Goal: Information Seeking & Learning: Learn about a topic

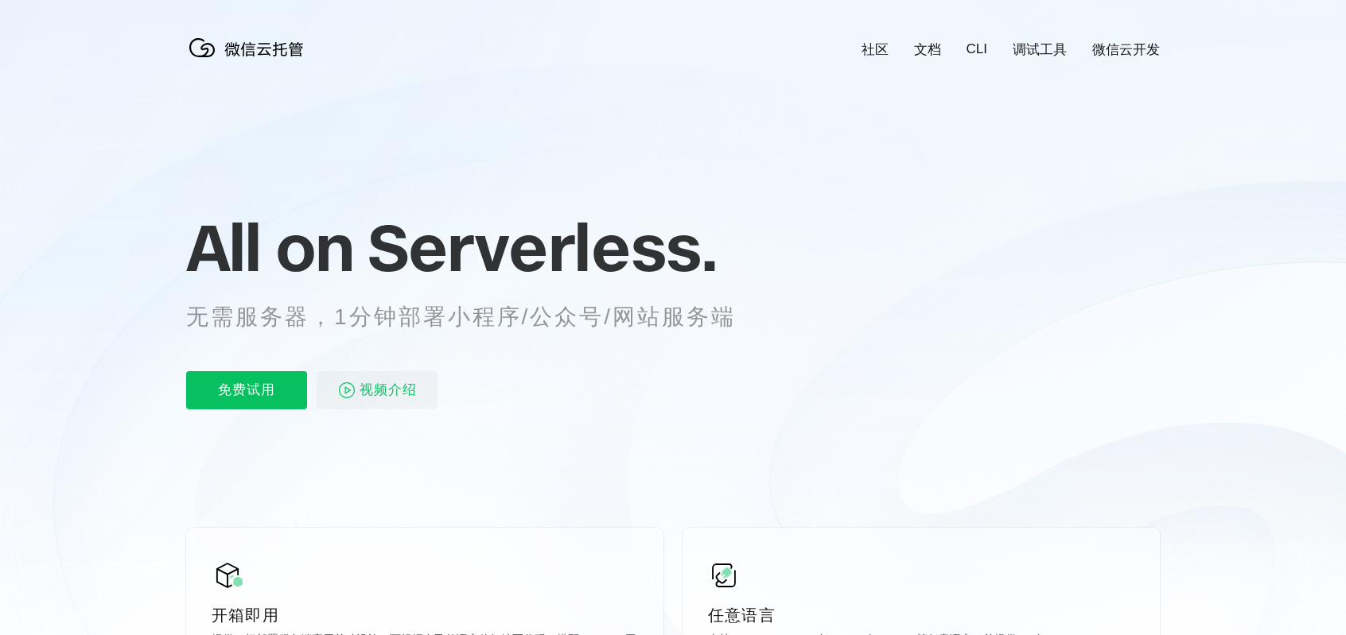
scroll to position [0, 2828]
drag, startPoint x: 172, startPoint y: 247, endPoint x: 797, endPoint y: 297, distance: 627.1
click at [797, 292] on icon at bounding box center [672, 429] width 1527 height 859
click at [756, 319] on p "无需服务器，1分钟部署小程序/公众号/网站服务端" at bounding box center [475, 317] width 579 height 32
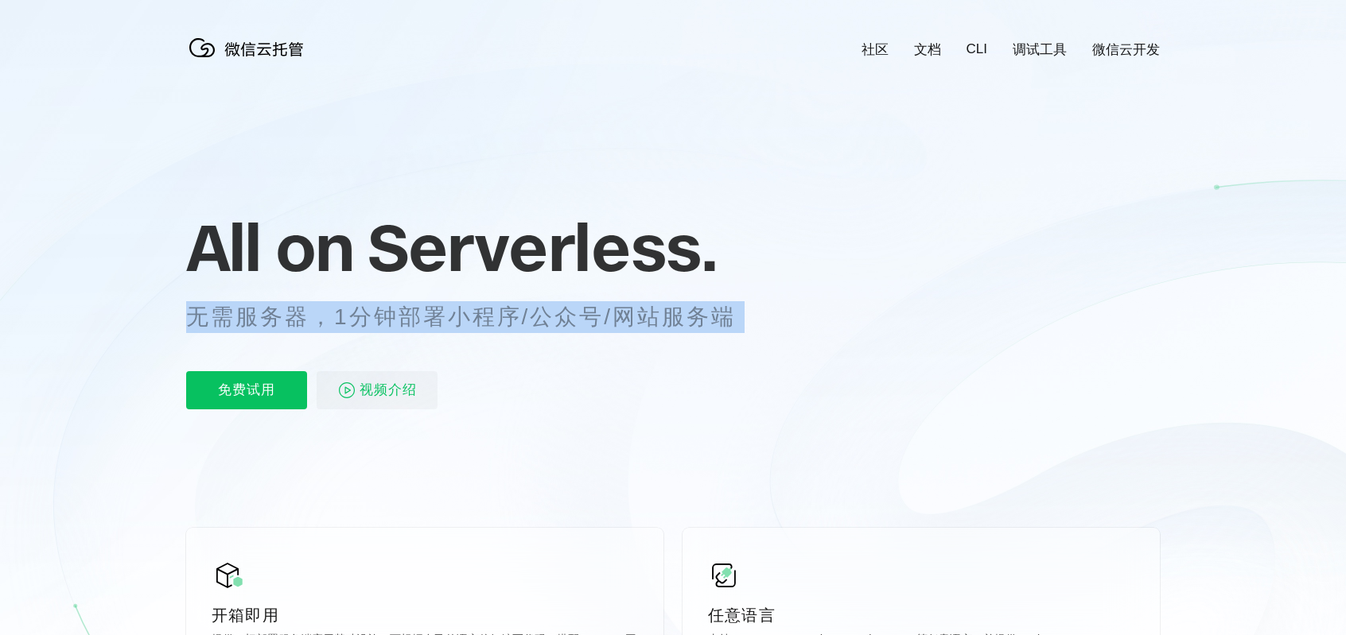
click at [756, 319] on p "无需服务器，1分钟部署小程序/公众号/网站服务端" at bounding box center [475, 317] width 579 height 32
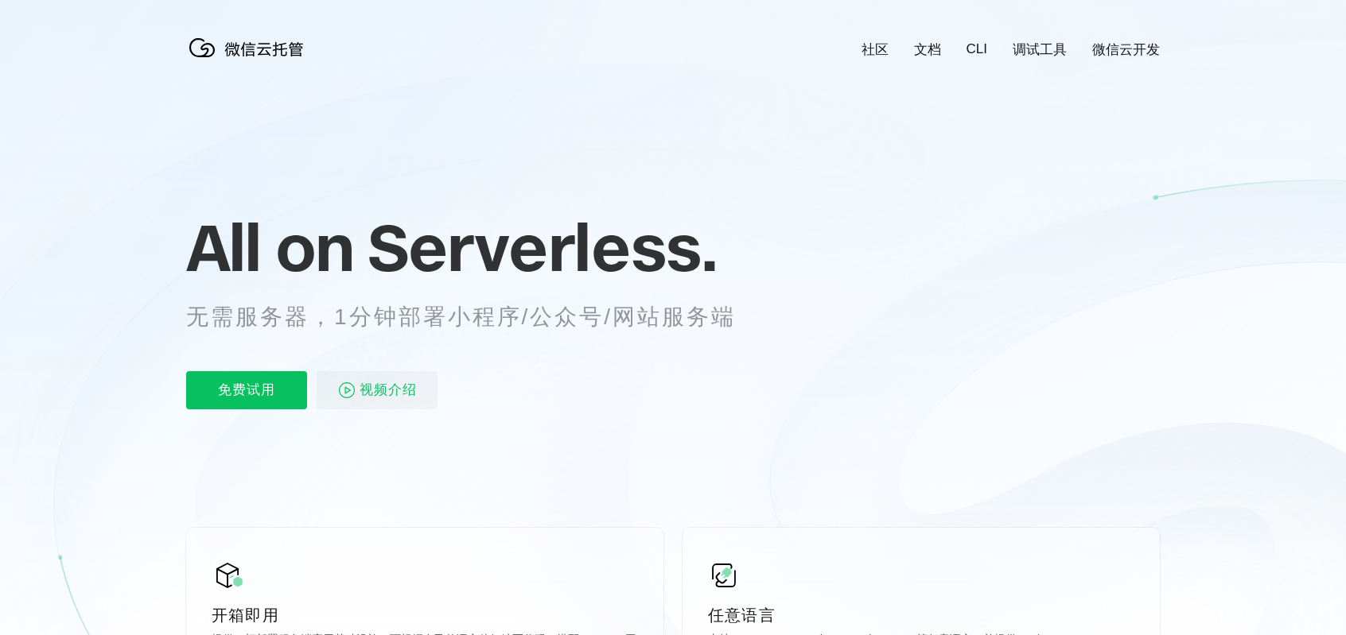
click at [679, 266] on span "Serverless." at bounding box center [541, 248] width 349 height 80
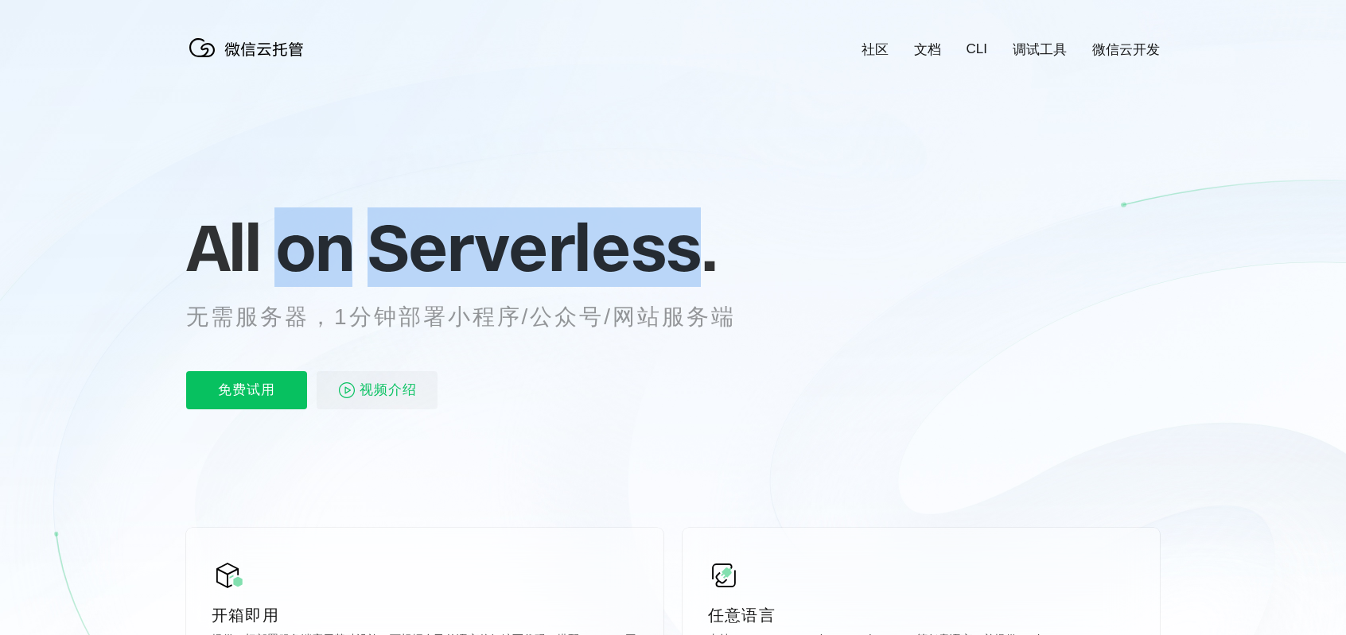
click at [679, 266] on span "Serverless." at bounding box center [541, 248] width 349 height 80
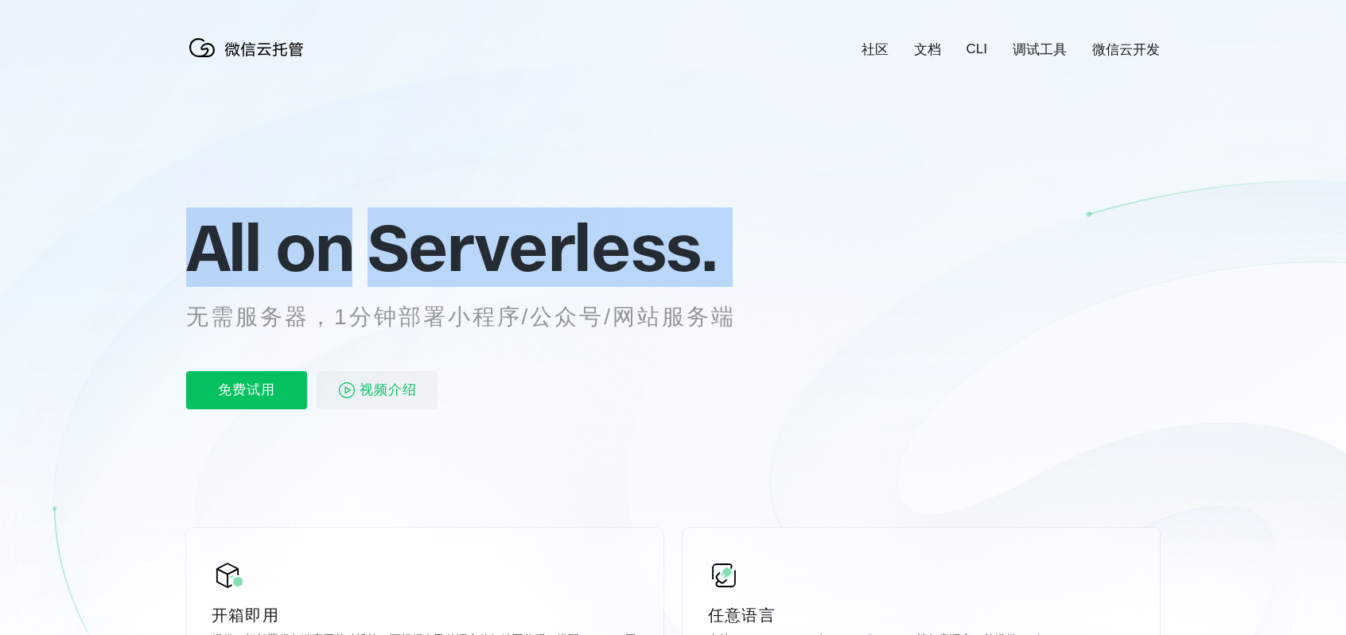
click at [679, 266] on span "Serverless." at bounding box center [541, 248] width 349 height 80
click at [590, 271] on span "Serverless." at bounding box center [541, 248] width 349 height 80
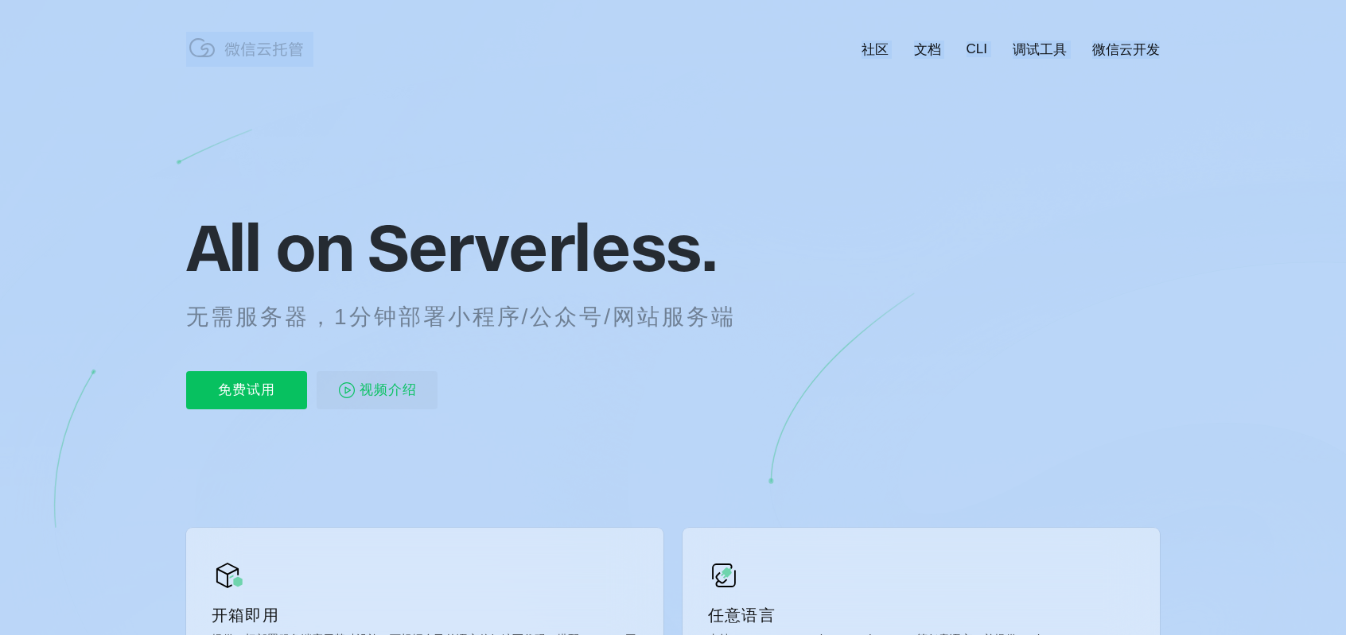
drag, startPoint x: 186, startPoint y: 251, endPoint x: 162, endPoint y: 359, distance: 110.8
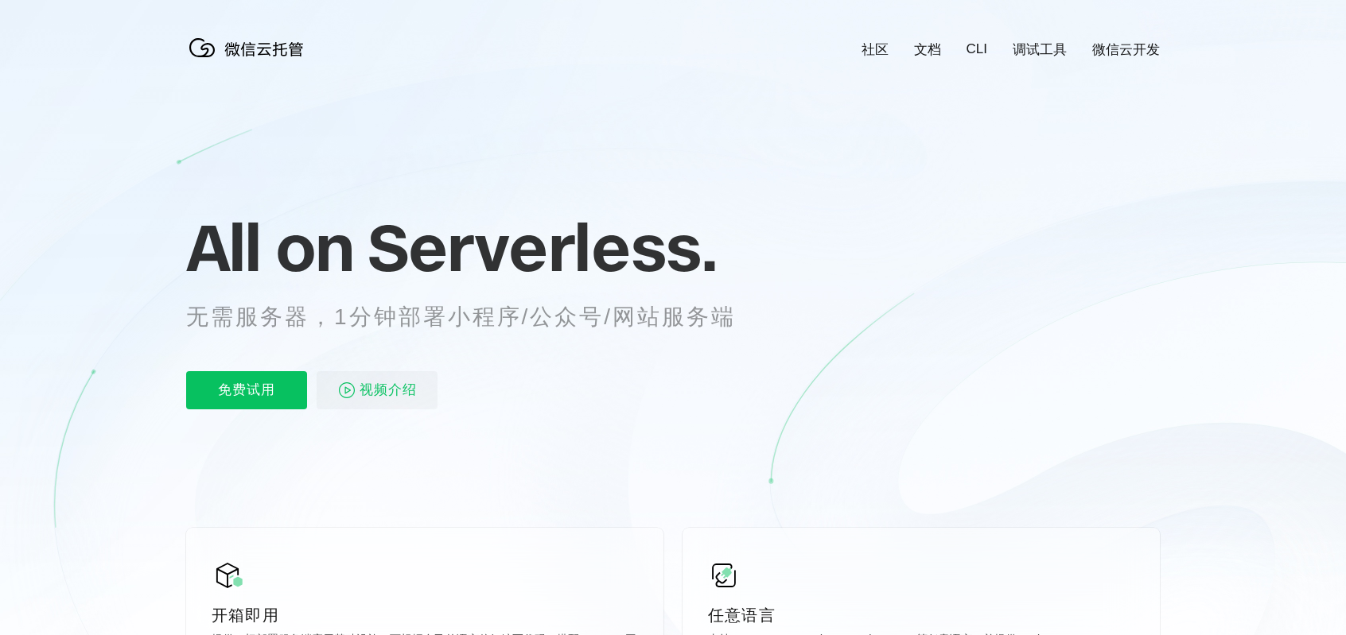
click at [162, 359] on icon at bounding box center [672, 429] width 1527 height 859
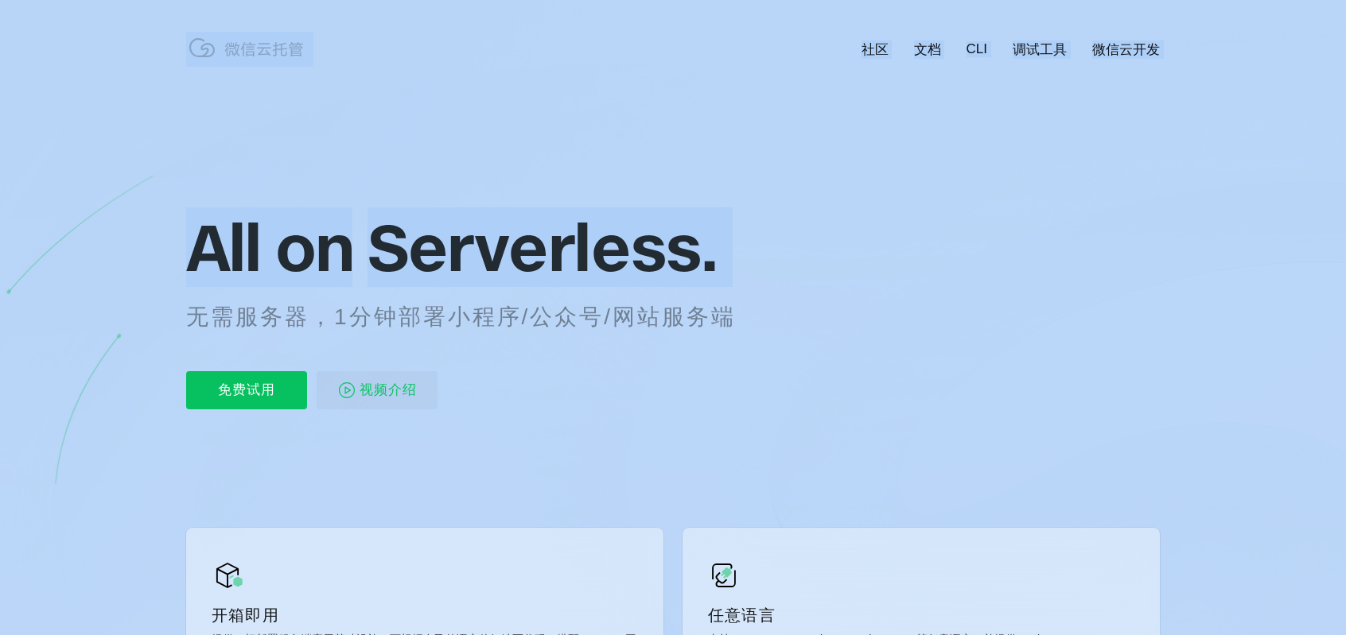
drag, startPoint x: 188, startPoint y: 319, endPoint x: 898, endPoint y: 316, distance: 710.3
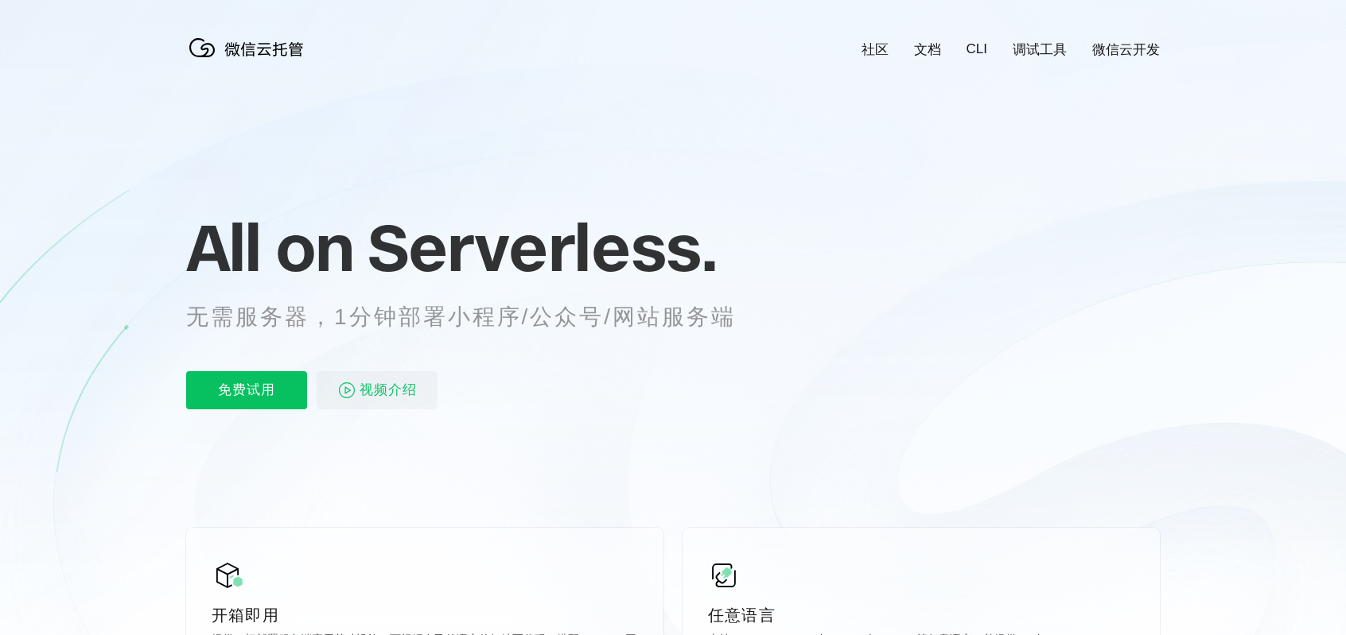
click at [898, 316] on icon at bounding box center [672, 429] width 1527 height 859
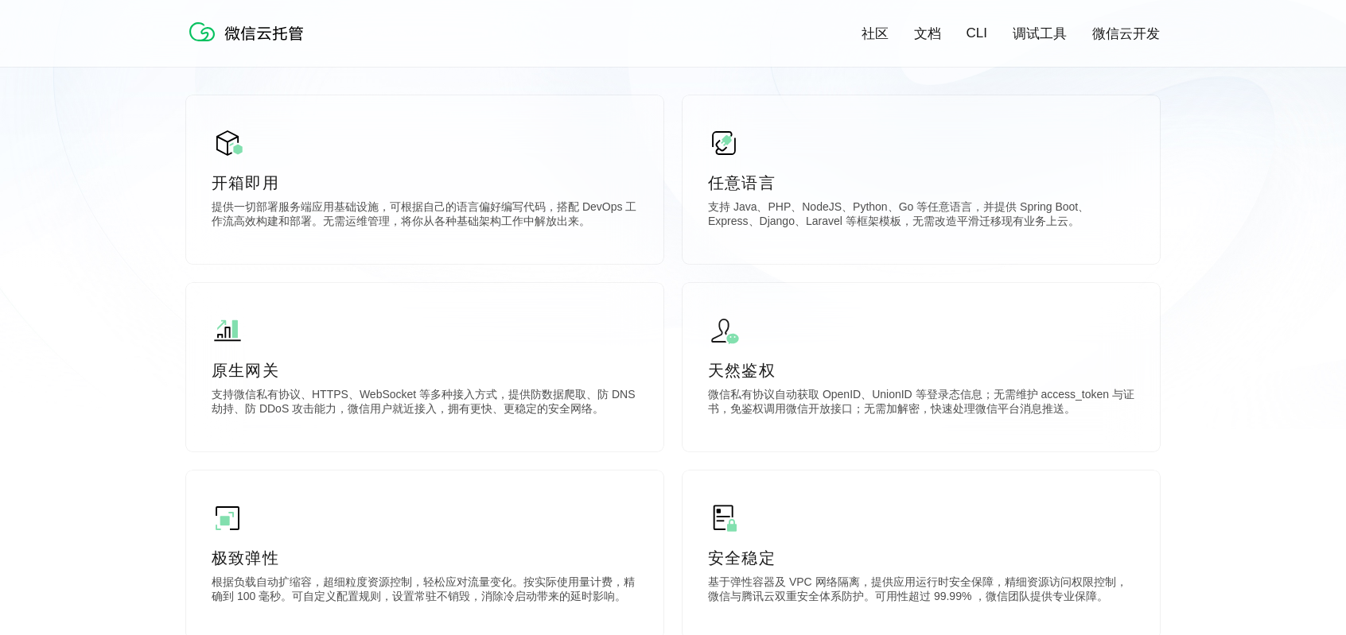
scroll to position [433, 0]
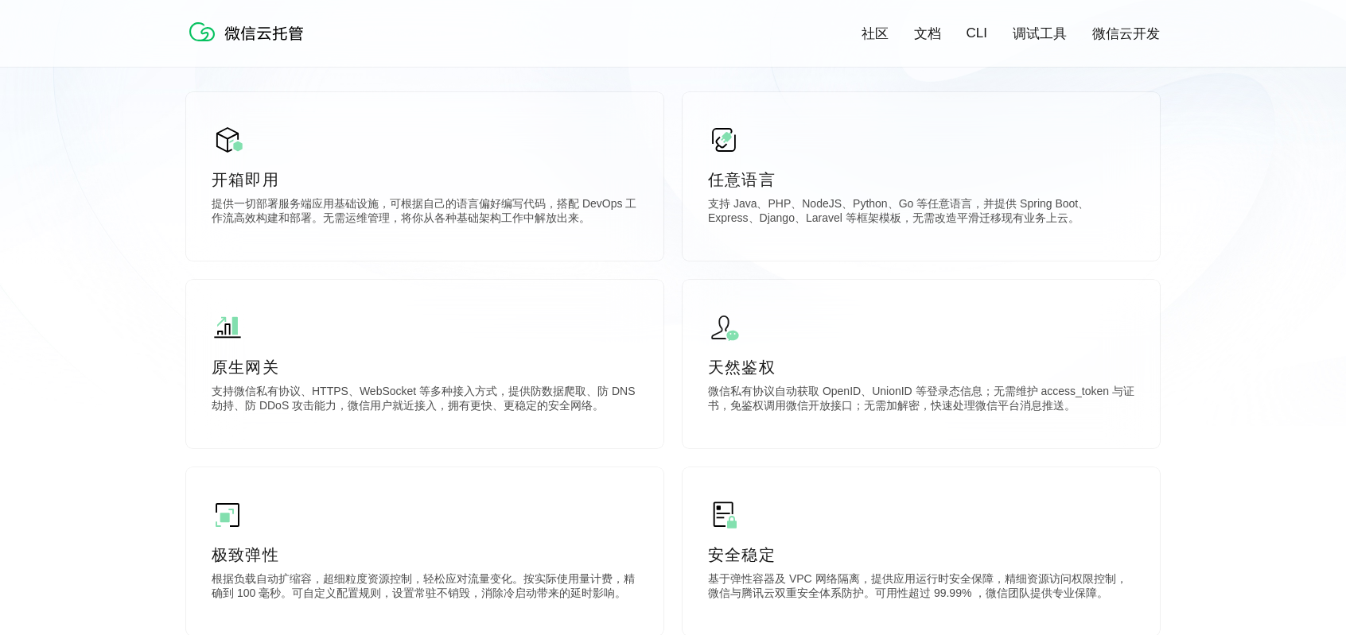
drag, startPoint x: 674, startPoint y: 343, endPoint x: 674, endPoint y: 369, distance: 26.3
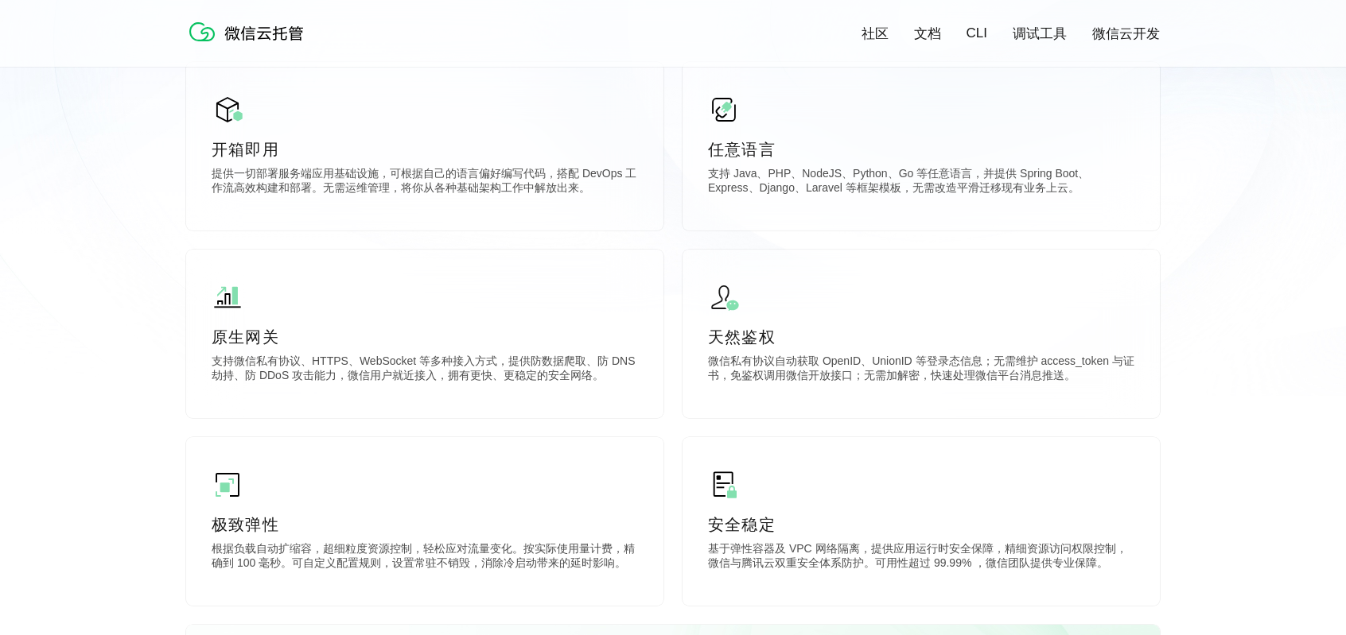
scroll to position [672, 0]
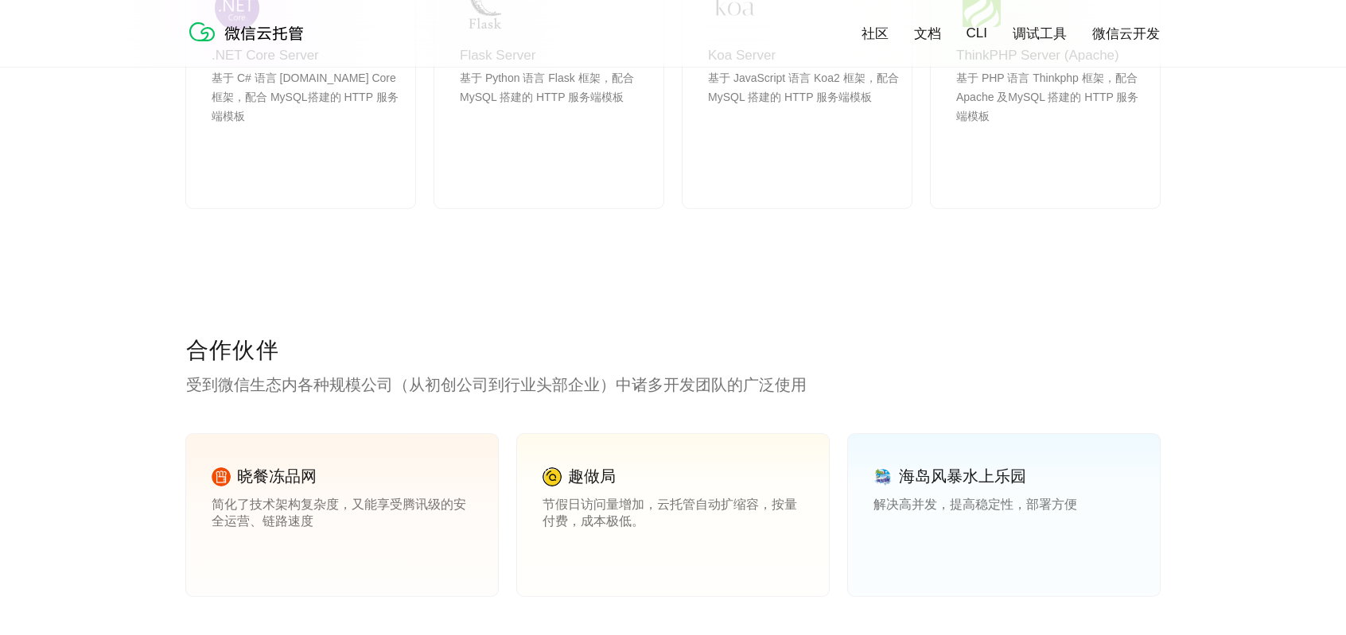
drag, startPoint x: 148, startPoint y: 301, endPoint x: 157, endPoint y: 582, distance: 280.9
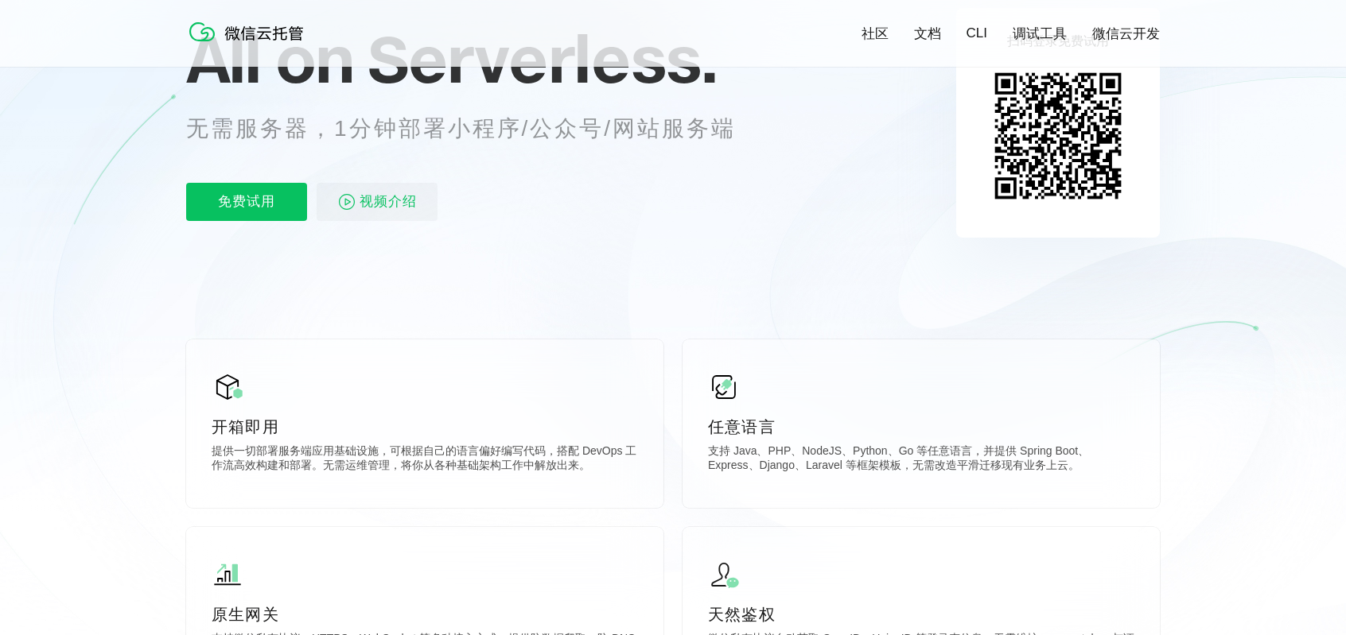
scroll to position [0, 0]
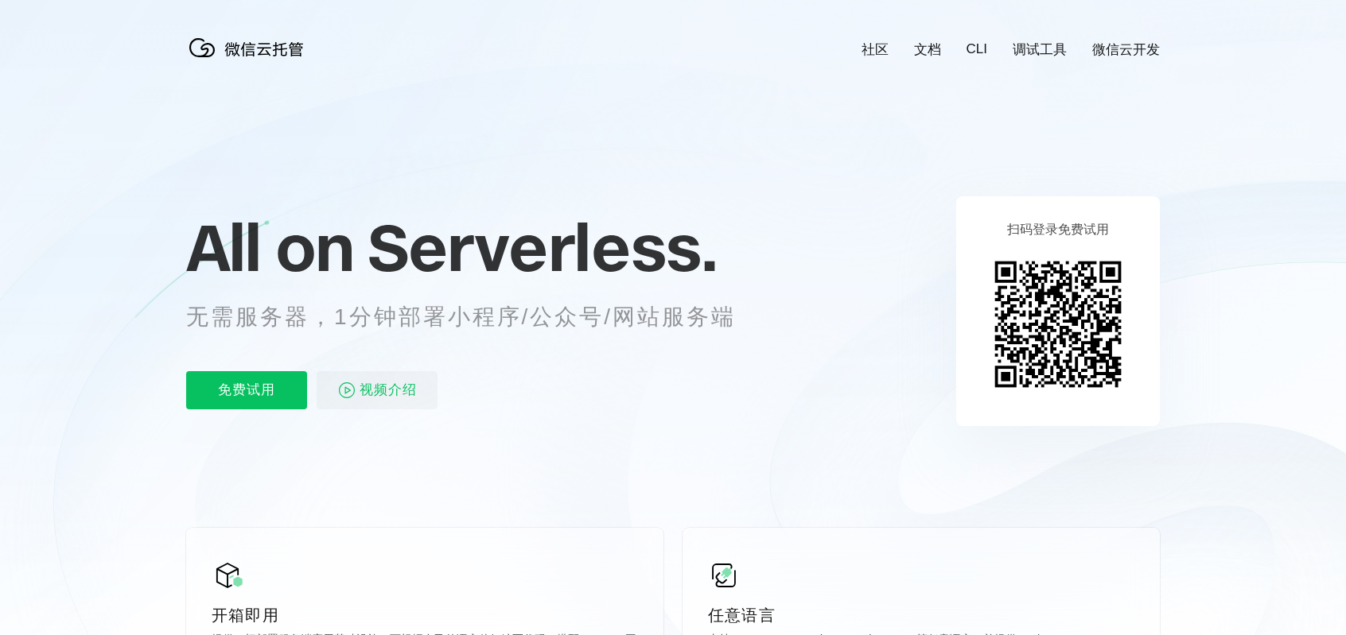
click at [1040, 286] on img at bounding box center [1057, 324] width 145 height 145
